Goal: Task Accomplishment & Management: Use online tool/utility

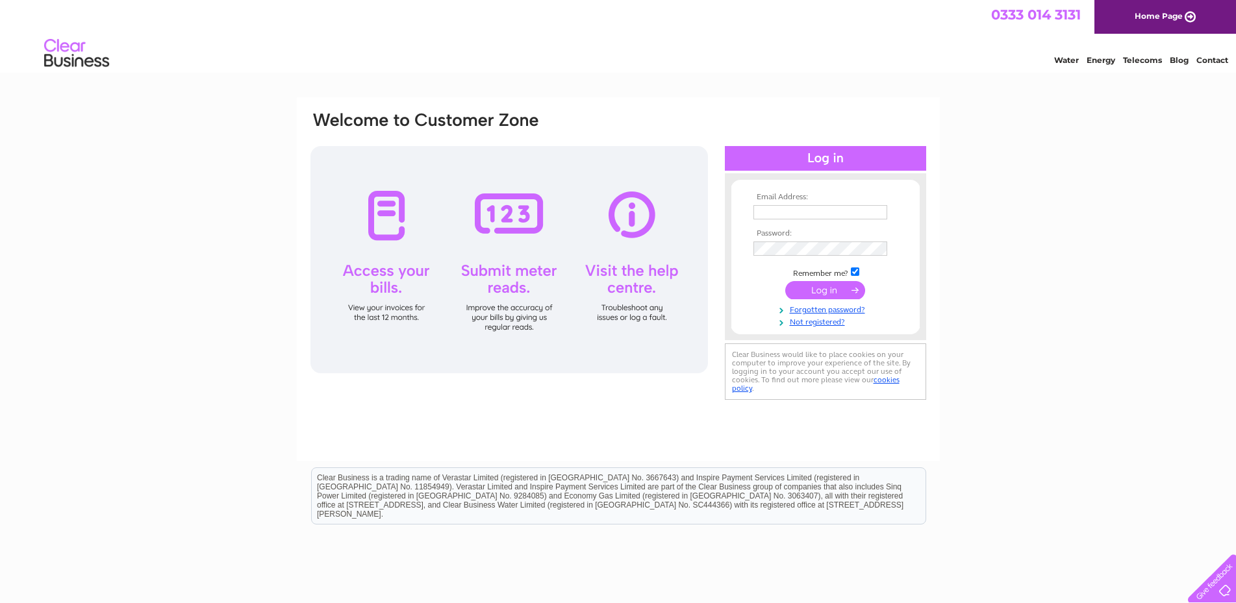
click at [767, 210] on input "text" at bounding box center [820, 212] width 134 height 14
type input "[EMAIL_ADDRESS][DOMAIN_NAME]"
click at [814, 289] on input "submit" at bounding box center [825, 290] width 80 height 18
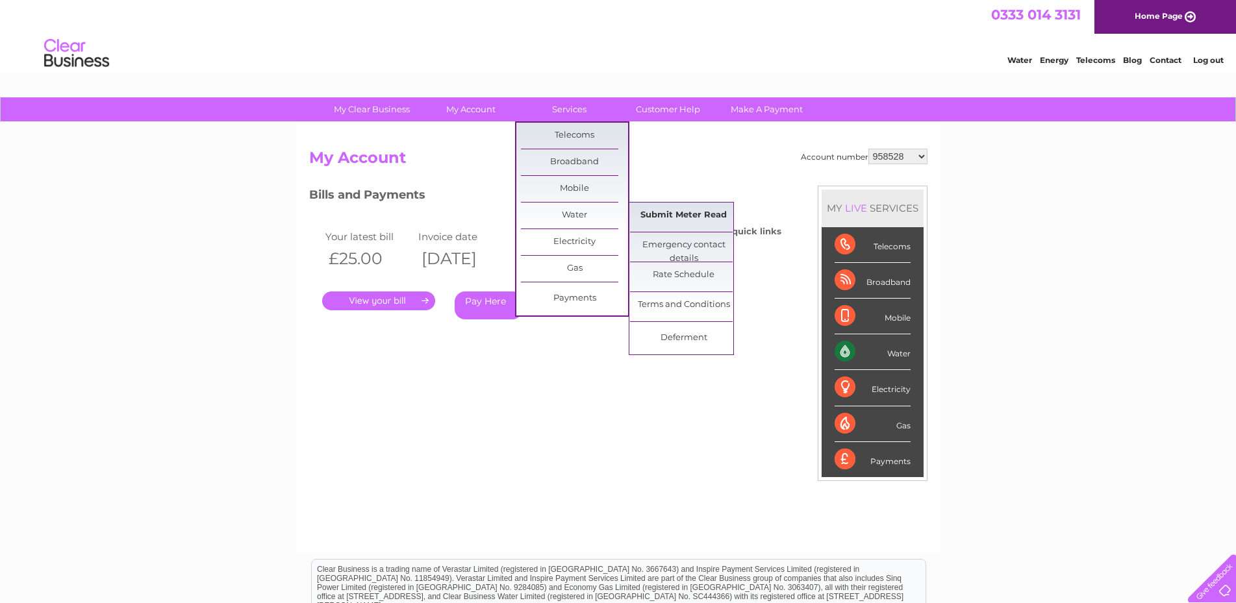
click at [669, 214] on link "Submit Meter Read" at bounding box center [683, 216] width 107 height 26
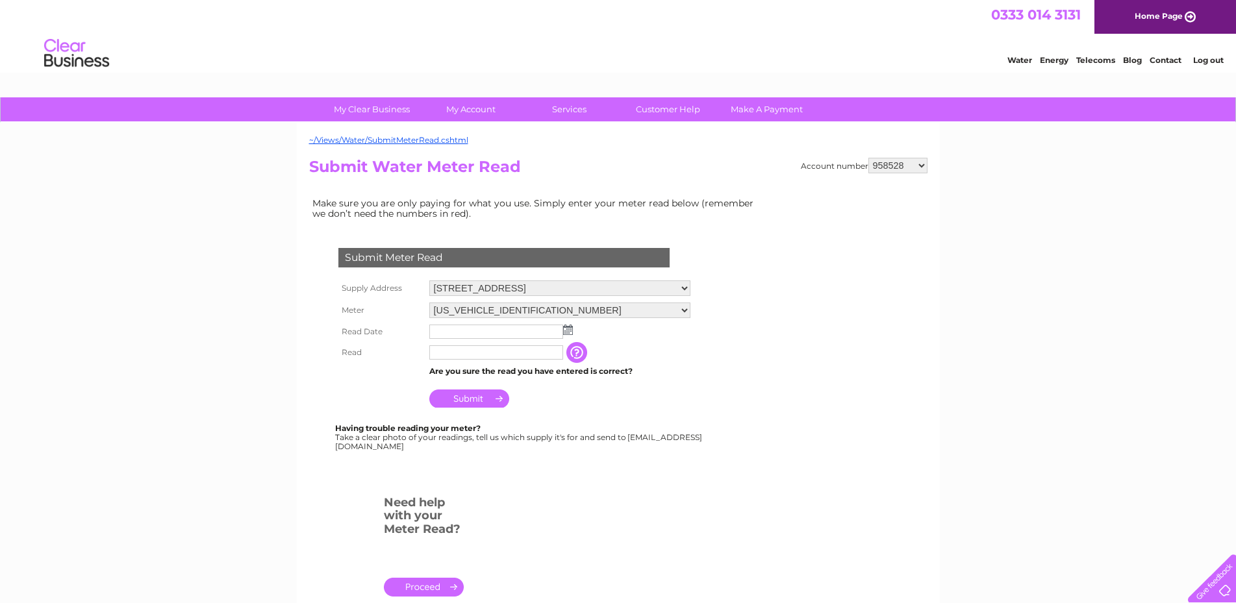
click at [569, 328] on img at bounding box center [568, 330] width 10 height 10
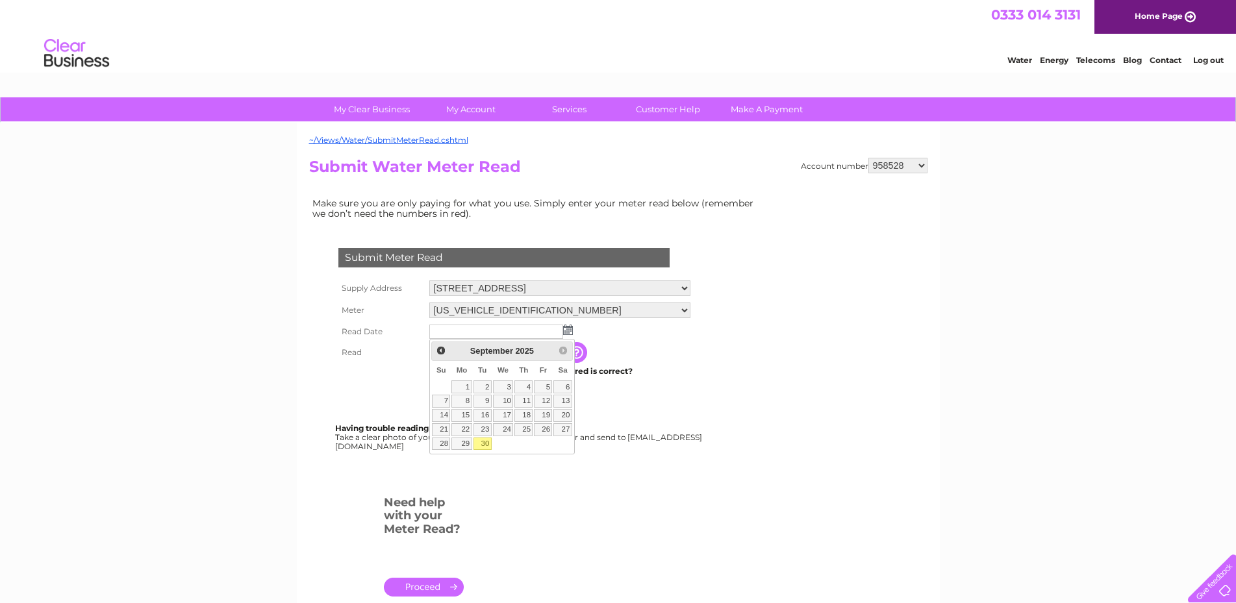
click at [482, 442] on link "30" at bounding box center [482, 444] width 18 height 13
type input "2025/09/30"
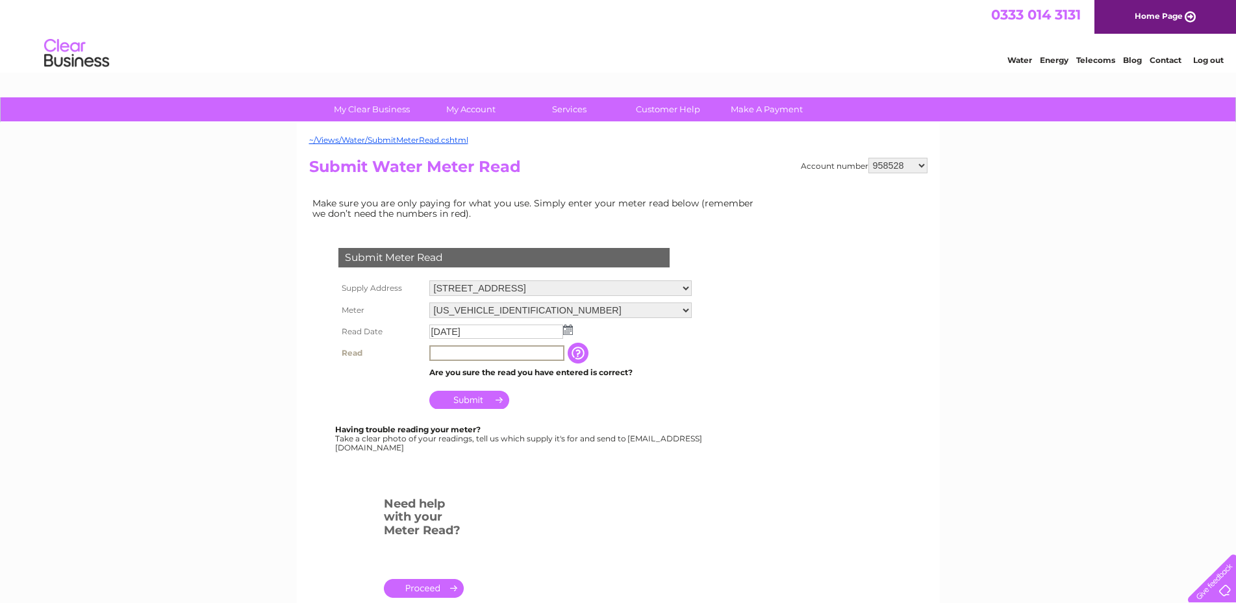
click at [434, 351] on input "text" at bounding box center [496, 353] width 135 height 16
type input "05655"
click at [462, 392] on input "Submit" at bounding box center [469, 399] width 80 height 18
